Goal: Information Seeking & Learning: Understand process/instructions

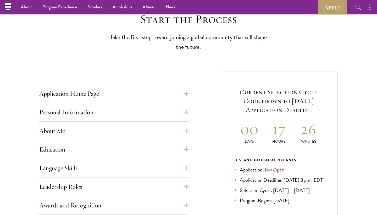
scroll to position [131, 0]
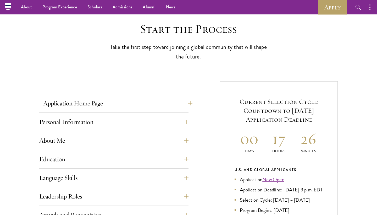
click at [160, 107] on button "Application Home Page" at bounding box center [117, 103] width 149 height 13
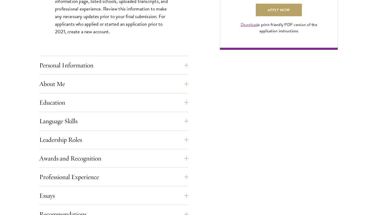
scroll to position [431, 0]
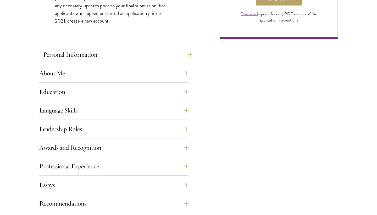
click at [164, 55] on button "Personal Information" at bounding box center [117, 54] width 149 height 13
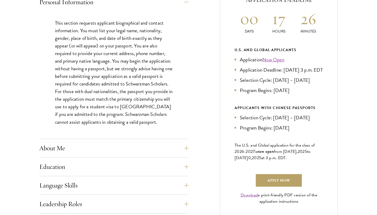
scroll to position [253, 0]
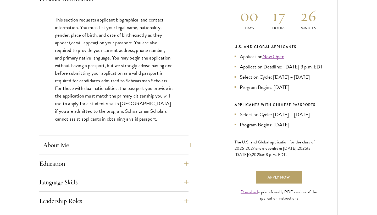
click at [149, 148] on button "About Me" at bounding box center [117, 144] width 149 height 13
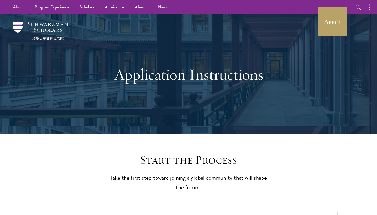
scroll to position [0, 0]
click at [164, 8] on link "News" at bounding box center [163, 7] width 20 height 14
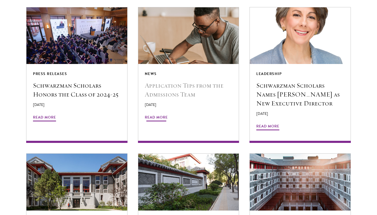
scroll to position [457, 0]
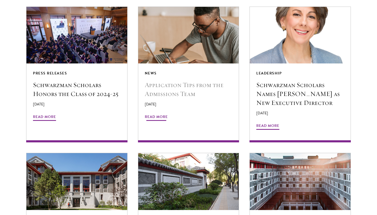
click at [168, 82] on h5 "Application Tips from the Admissions Team" at bounding box center [189, 89] width 88 height 18
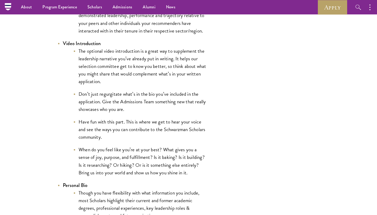
scroll to position [868, 0]
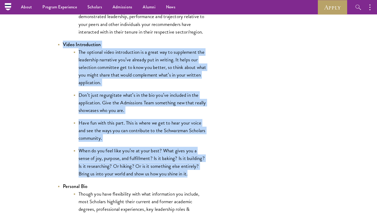
drag, startPoint x: 63, startPoint y: 43, endPoint x: 196, endPoint y: 175, distance: 187.3
click at [196, 175] on li "Video Introduction The optional video introduction is a great way to supplement…" at bounding box center [132, 109] width 149 height 137
copy li "Video Introduction The optional video introduction is a great way to supplement…"
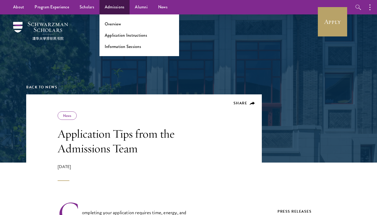
scroll to position [0, 0]
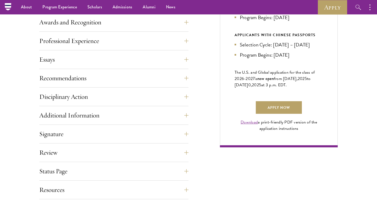
scroll to position [301, 0]
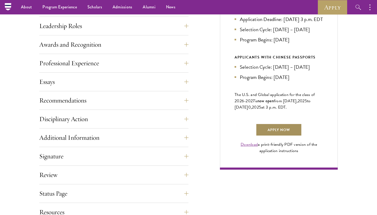
click at [281, 136] on link "Apply Now" at bounding box center [279, 129] width 46 height 13
